Goal: Check status: Check status

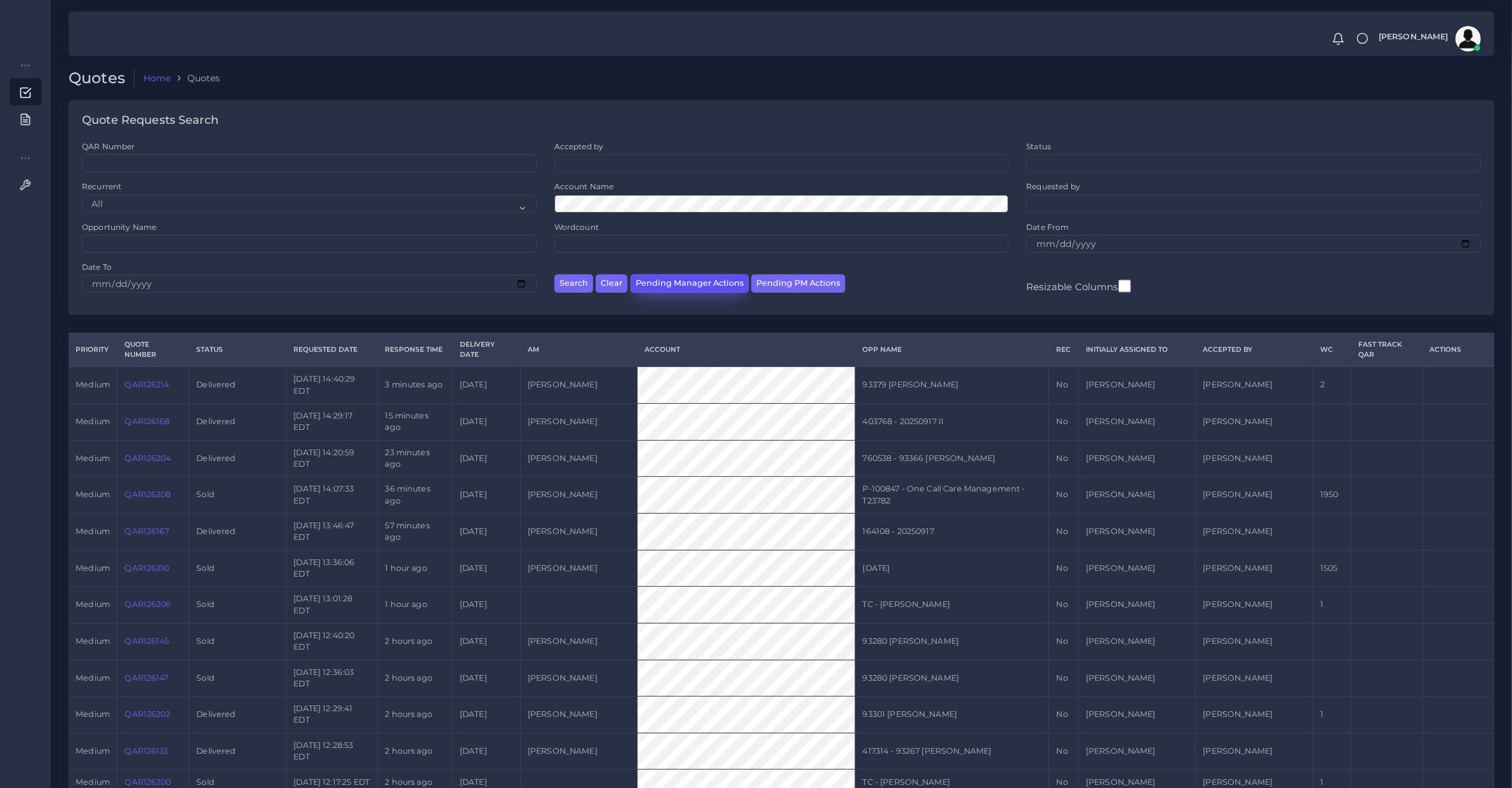
click at [732, 279] on button "Pending Manager Actions" at bounding box center [689, 283] width 118 height 18
select select "awaiting_manager_initial_review"
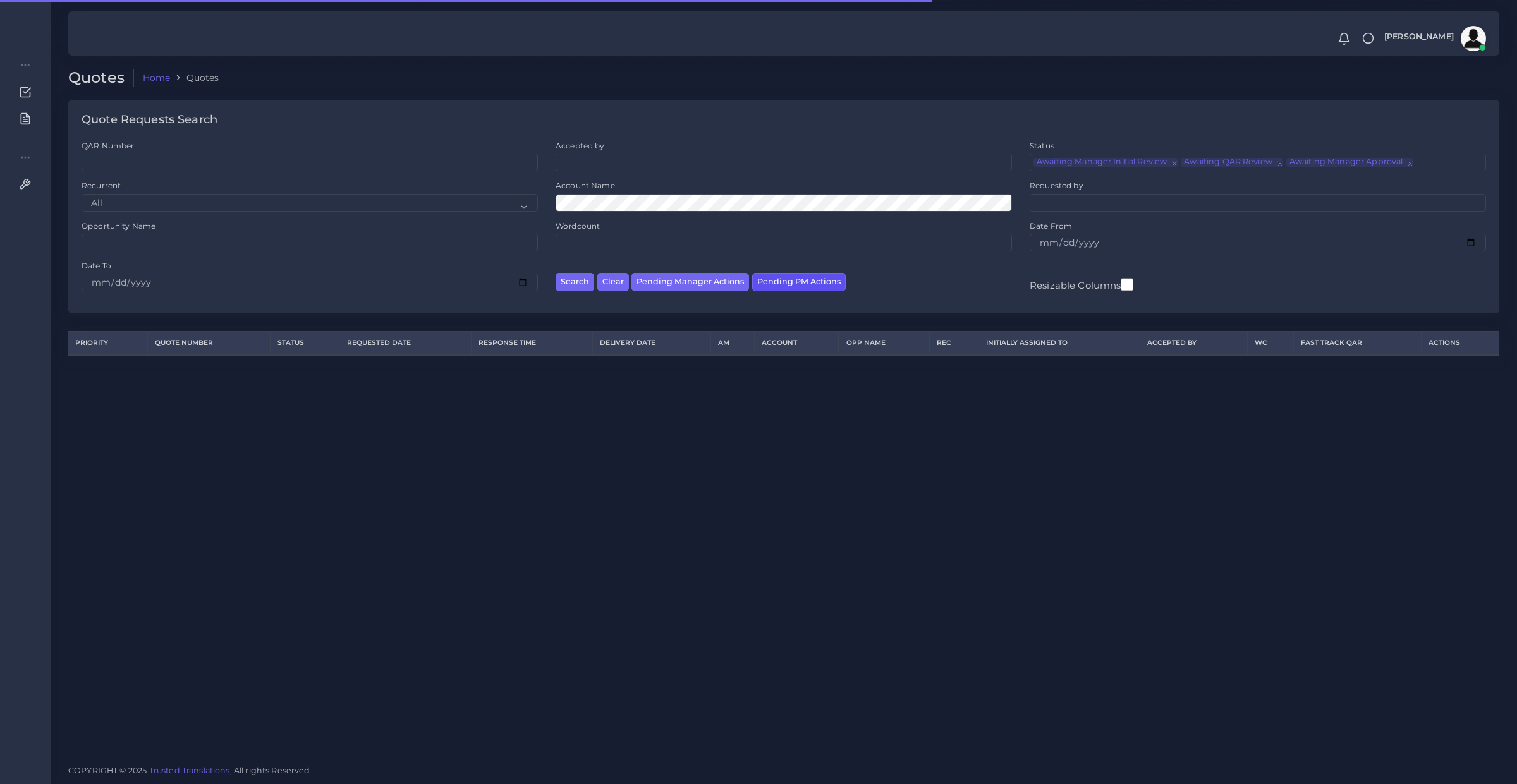
click at [760, 273] on button "Pending PM Actions" at bounding box center [799, 282] width 94 height 18
select select "awaiting_acceptance"
